Goal: Check status: Check status

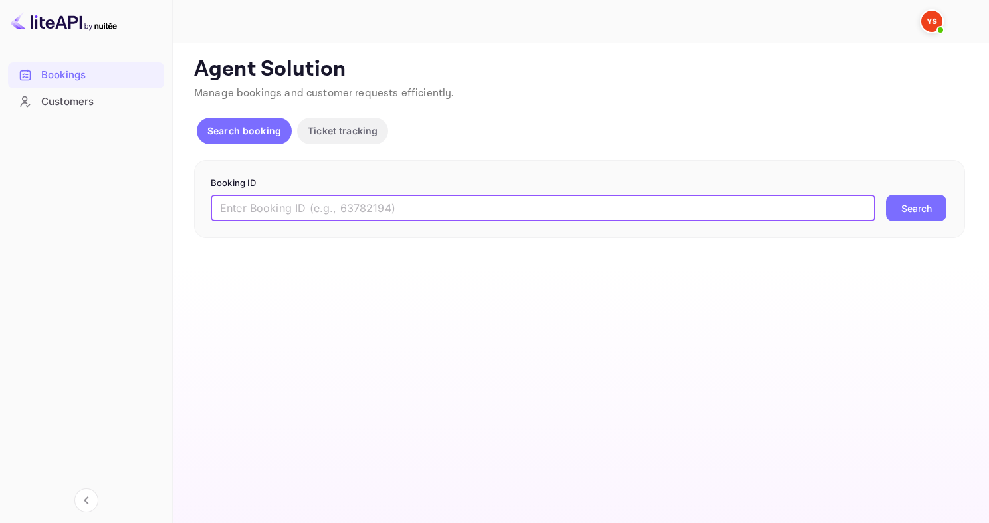
click at [370, 197] on input "text" at bounding box center [543, 208] width 664 height 27
type input "8023881"
click at [886, 195] on button "Search" at bounding box center [916, 208] width 60 height 27
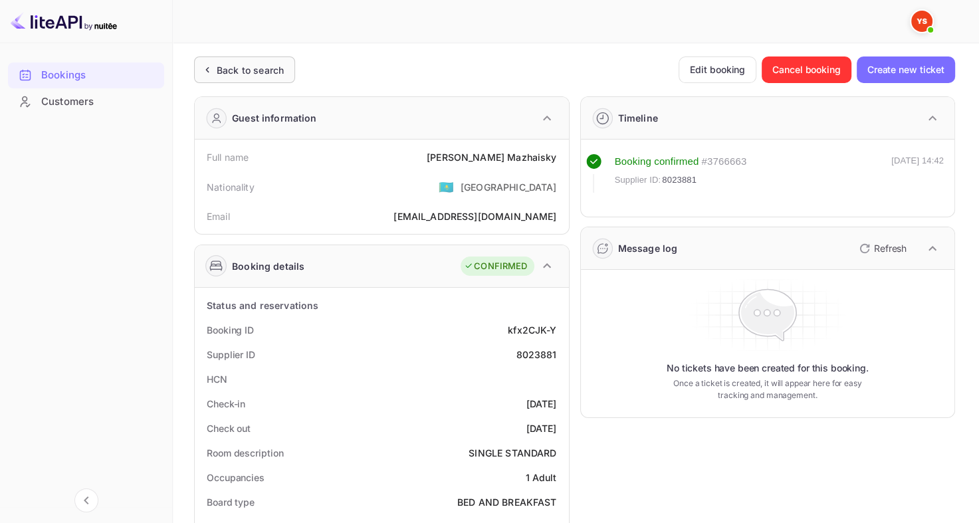
click at [251, 72] on div "Back to search" at bounding box center [250, 70] width 67 height 14
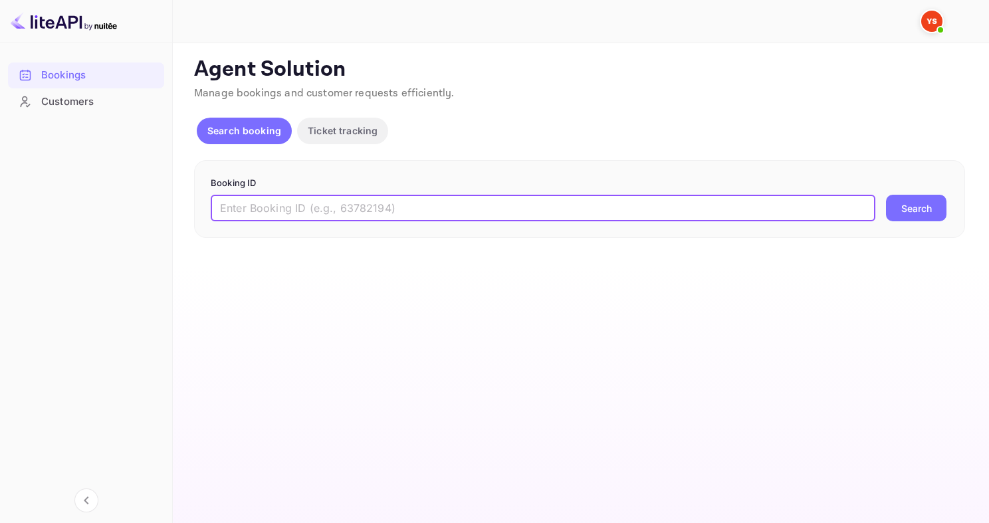
click at [361, 211] on input "text" at bounding box center [543, 208] width 664 height 27
paste input "8686226"
type input "8686226"
click at [886, 195] on button "Search" at bounding box center [916, 208] width 60 height 27
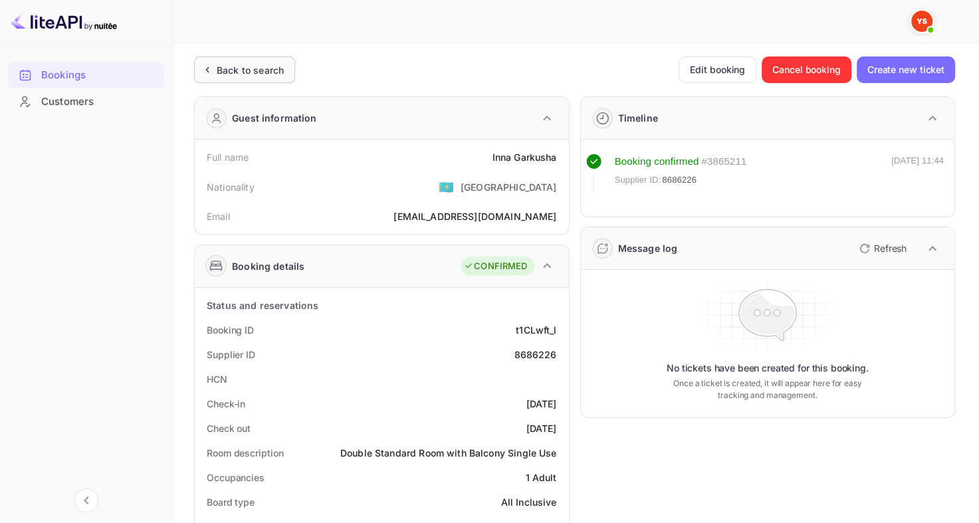
click at [268, 72] on div "Back to search" at bounding box center [250, 70] width 67 height 14
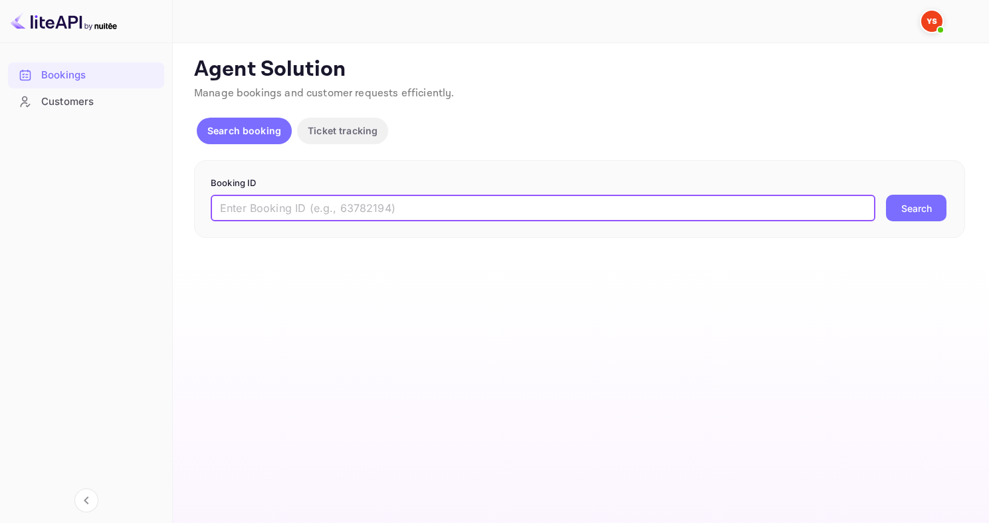
click at [354, 195] on input "text" at bounding box center [543, 208] width 664 height 27
paste input "9832327"
type input "9832327"
click at [886, 195] on button "Search" at bounding box center [916, 208] width 60 height 27
